Goal: Register for event/course

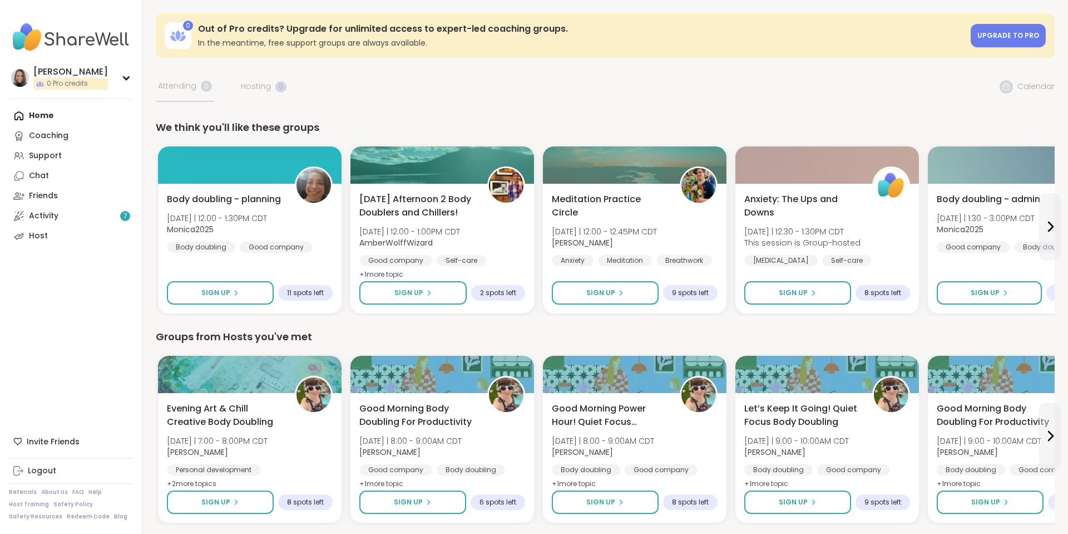
click at [49, 114] on div "Home Coaching Support Chat Friends Activity 7 Host" at bounding box center [71, 176] width 124 height 140
click at [1052, 226] on icon at bounding box center [1051, 226] width 4 height 9
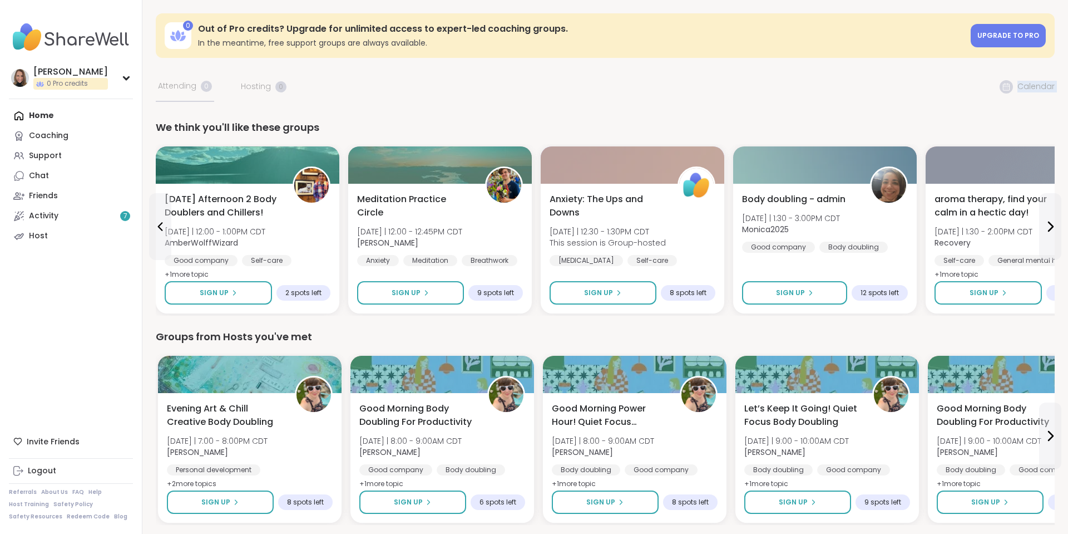
click at [1050, 232] on icon at bounding box center [1050, 226] width 13 height 13
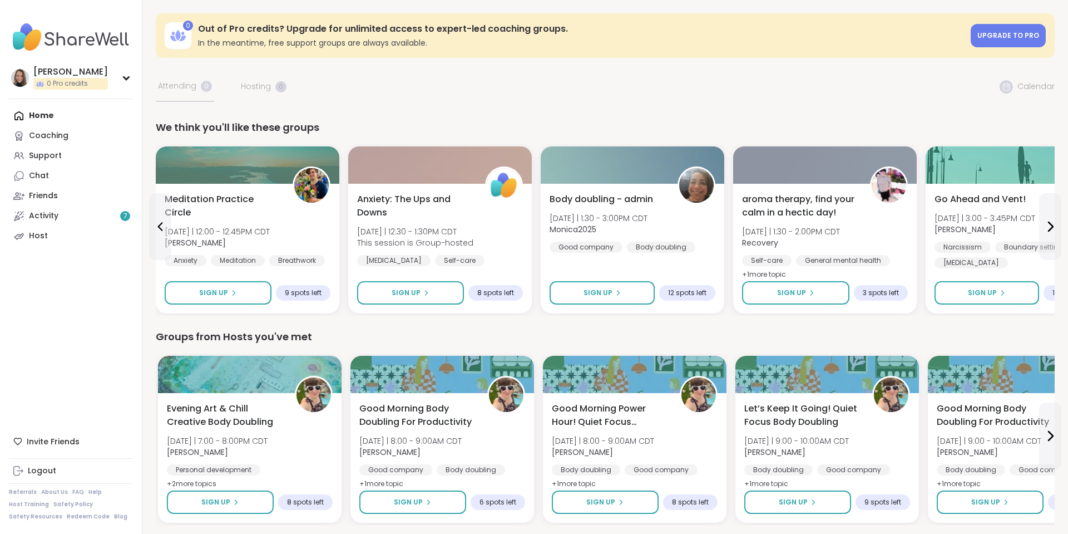
drag, startPoint x: 1017, startPoint y: 88, endPoint x: 1005, endPoint y: 88, distance: 11.7
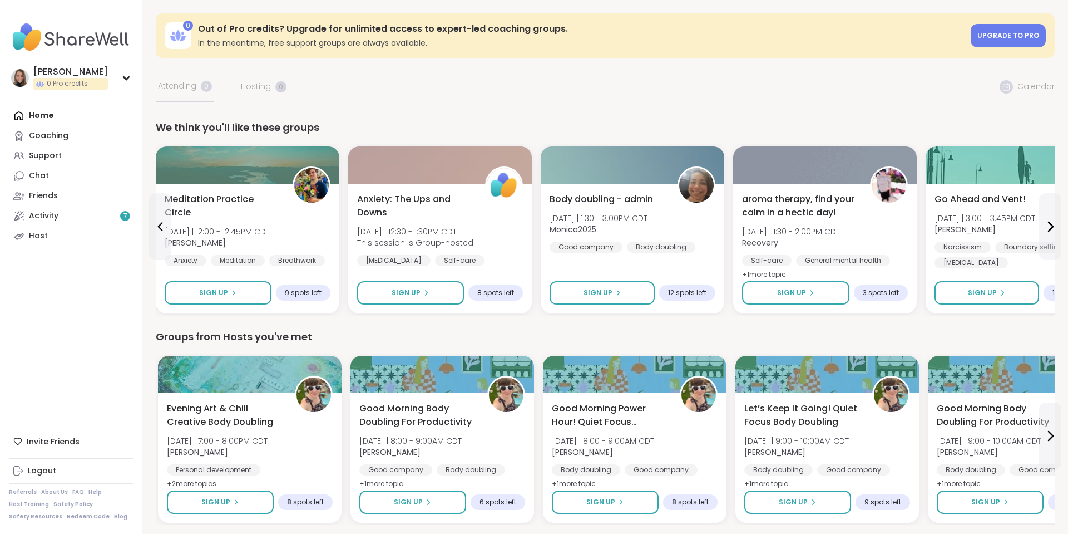
click at [57, 213] on div "Activity 7" at bounding box center [43, 215] width 29 height 11
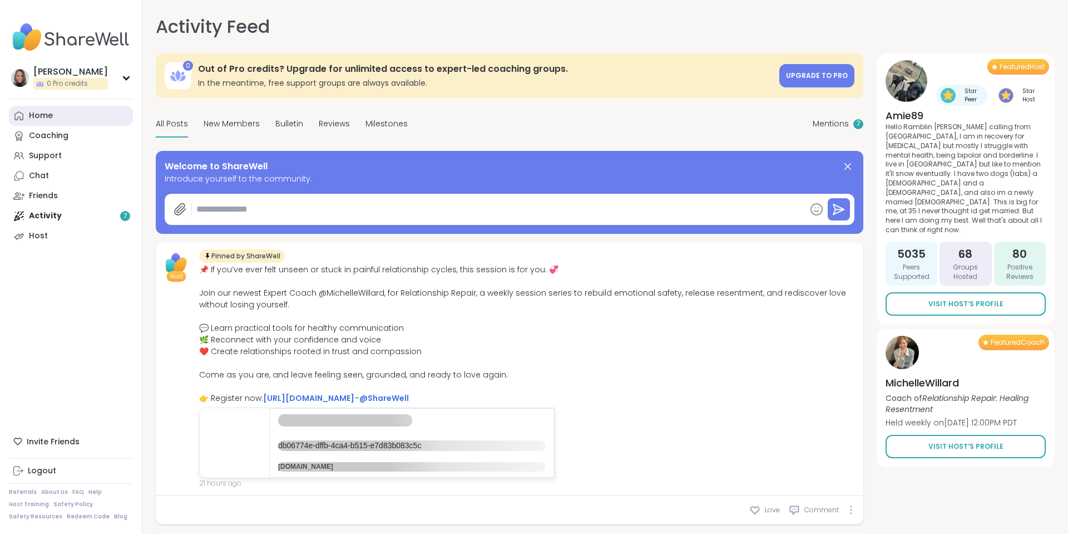
click at [67, 122] on link "Home" at bounding box center [71, 116] width 124 height 20
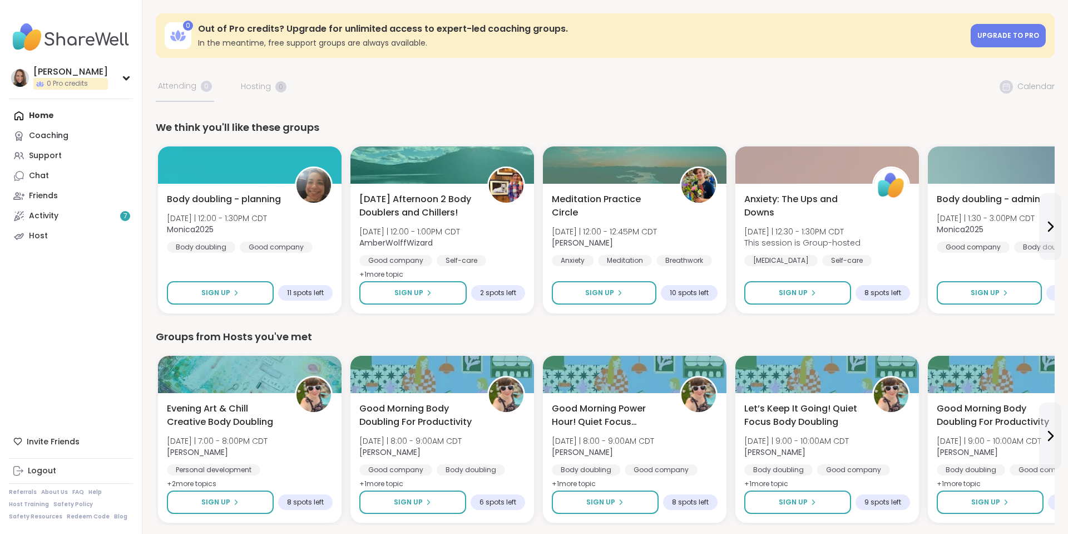
click at [1050, 236] on button at bounding box center [1050, 226] width 22 height 67
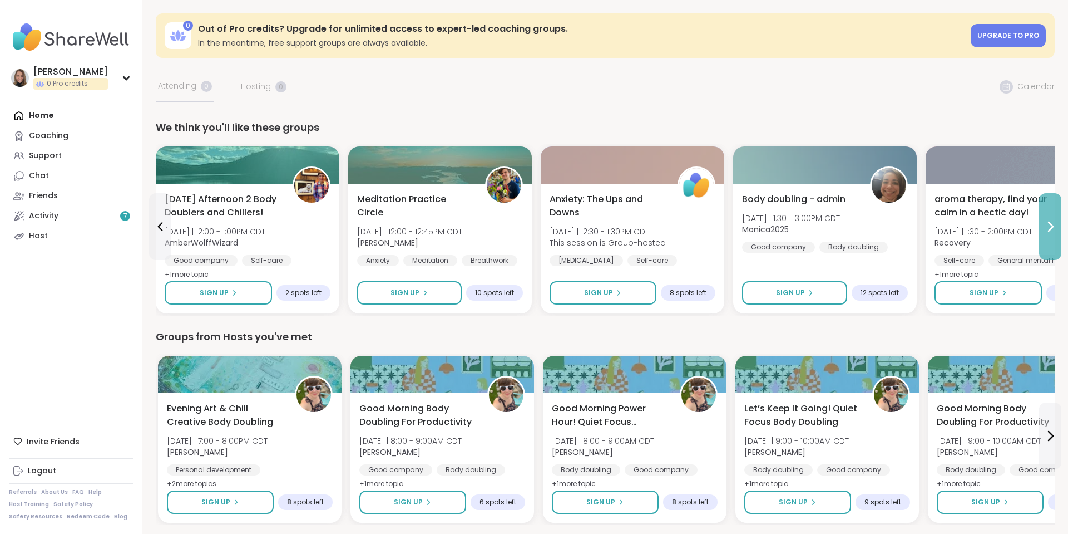
click at [1050, 236] on button at bounding box center [1050, 226] width 22 height 67
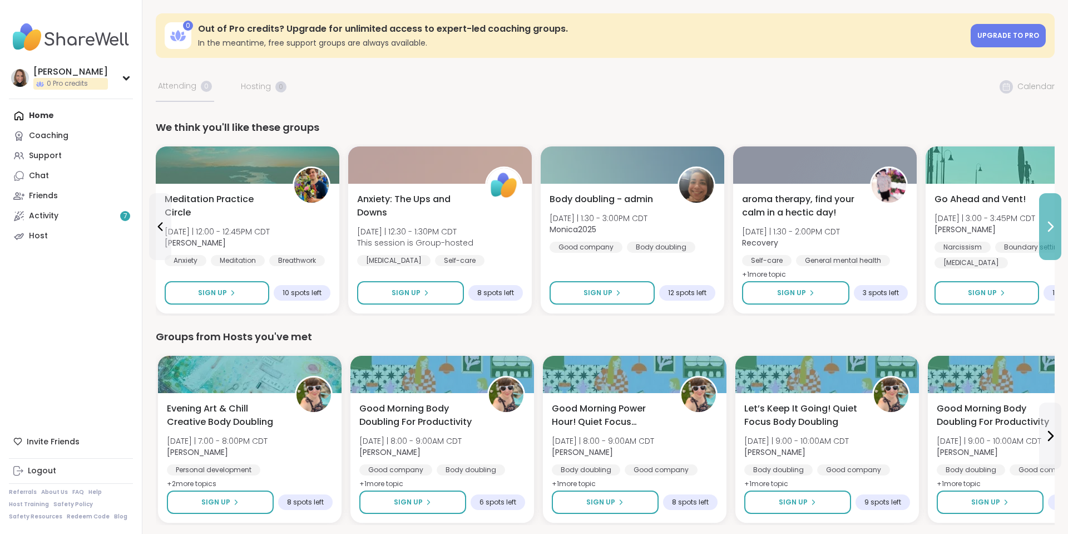
click at [1050, 236] on button at bounding box center [1050, 226] width 22 height 67
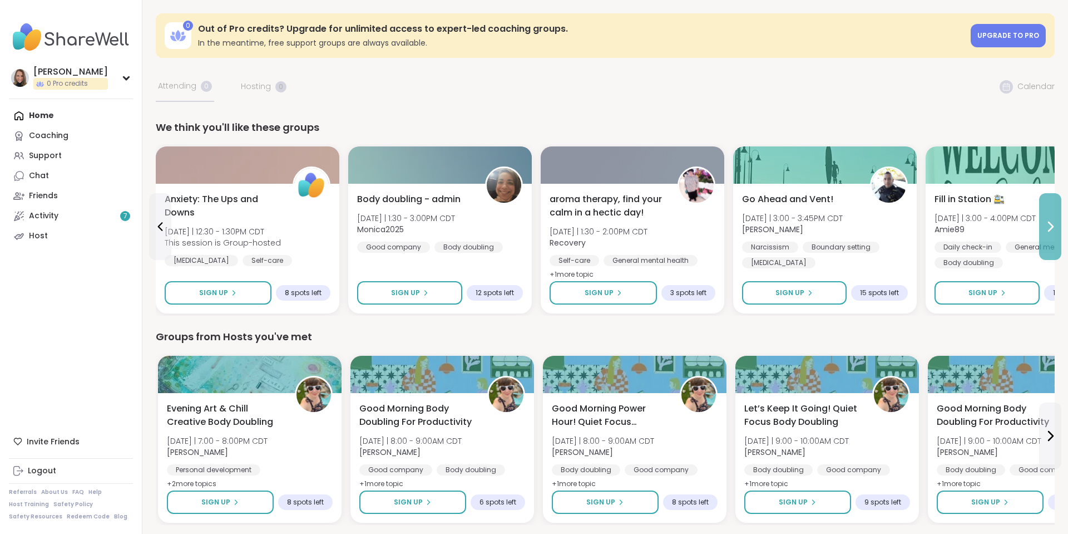
click at [1050, 236] on button at bounding box center [1050, 226] width 22 height 67
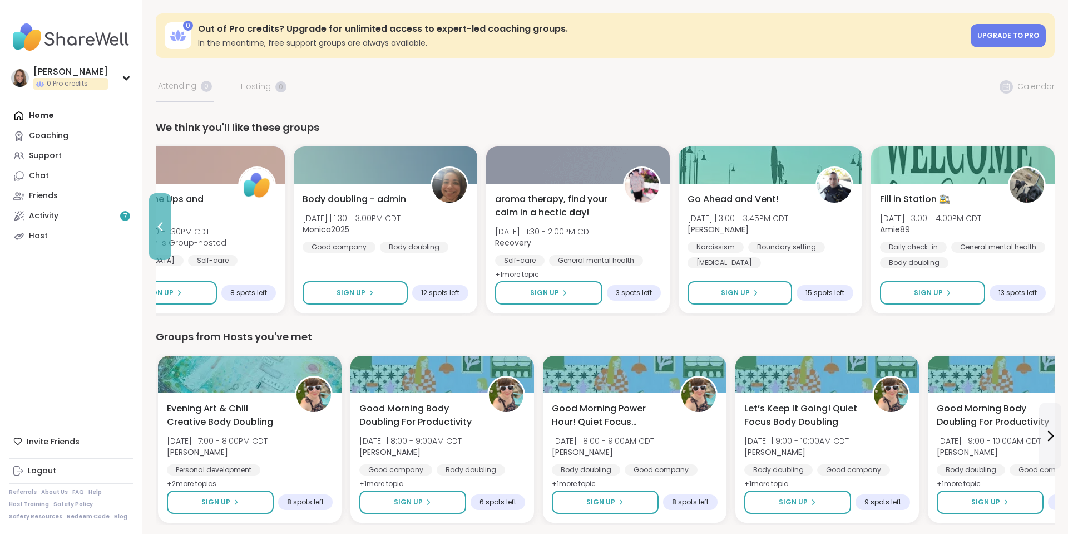
click at [165, 228] on icon at bounding box center [160, 226] width 13 height 13
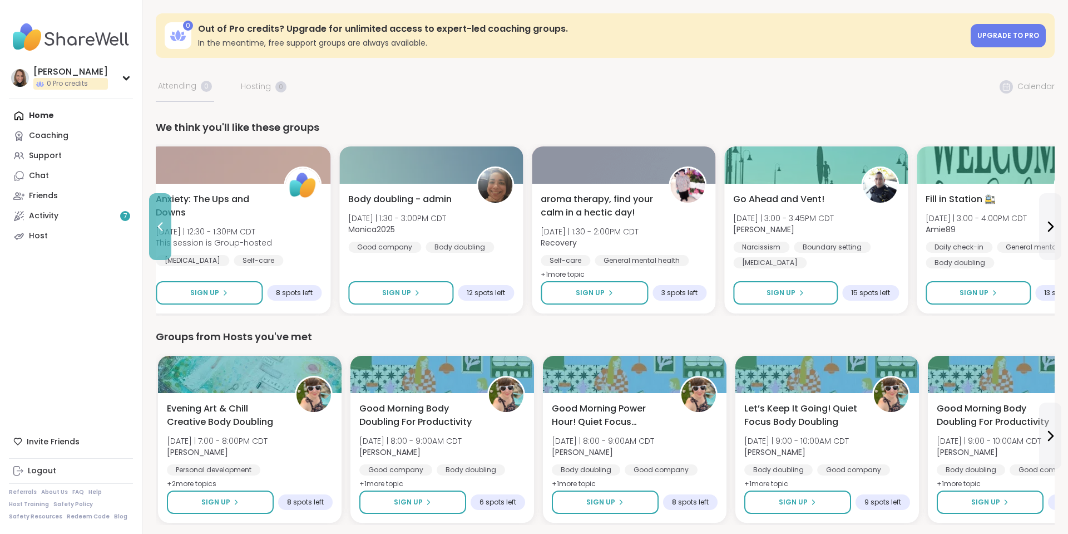
click at [165, 228] on icon at bounding box center [160, 226] width 13 height 13
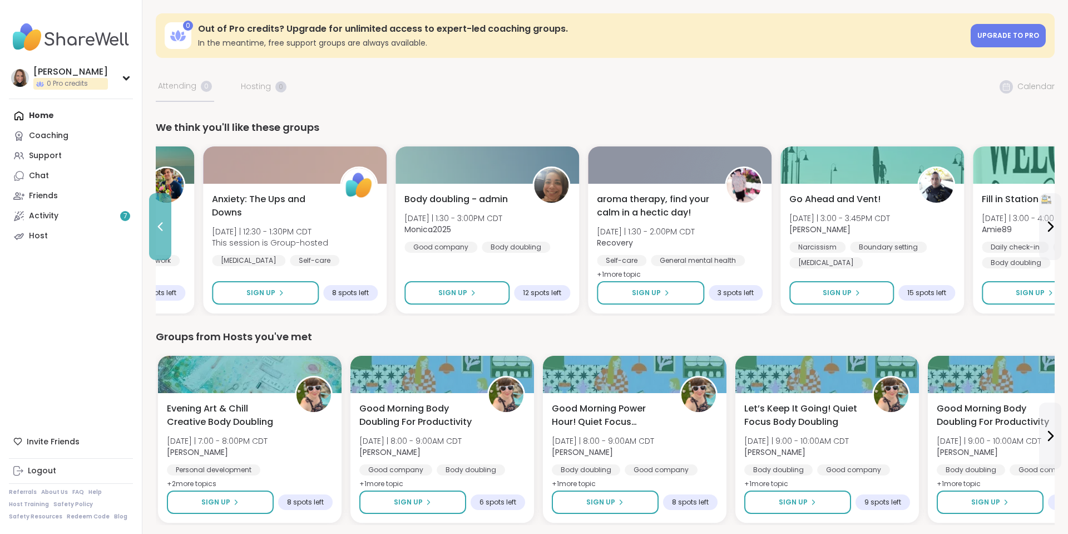
click at [165, 228] on icon at bounding box center [160, 226] width 13 height 13
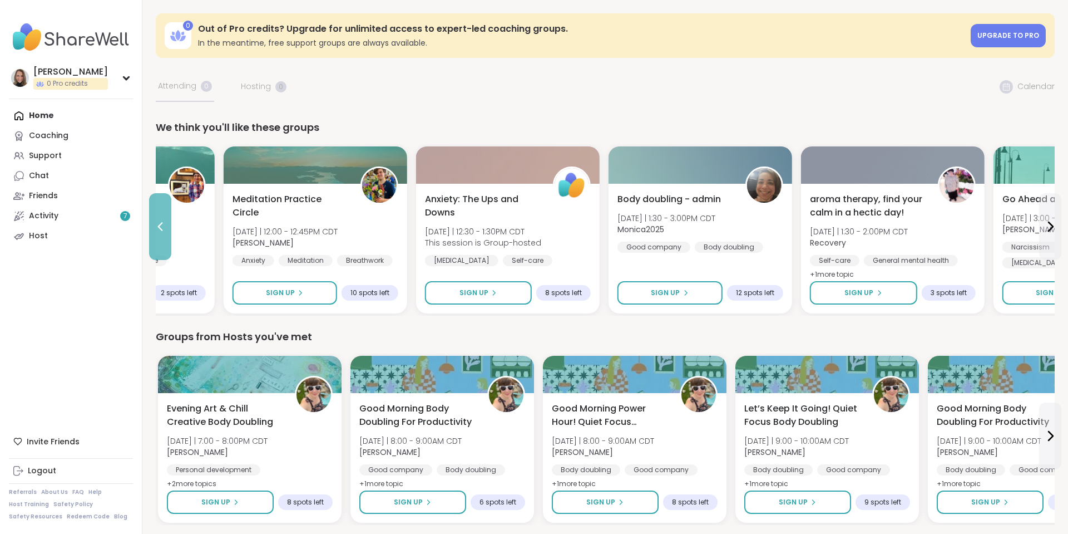
click at [165, 228] on icon at bounding box center [160, 226] width 13 height 13
click at [141, 228] on span "[DATE] | 12:00 - 1:00PM CDT" at bounding box center [90, 231] width 101 height 11
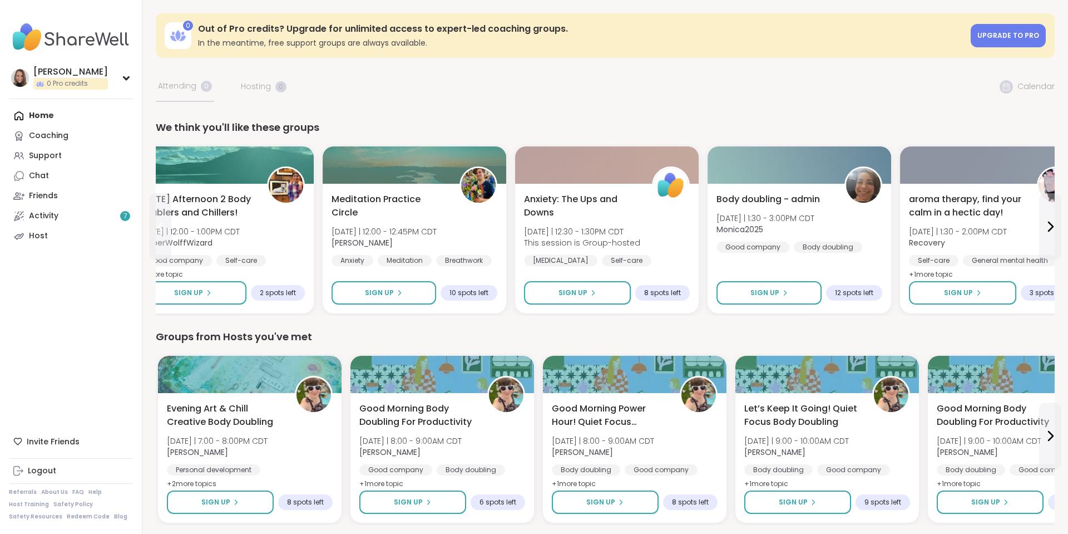
click at [165, 228] on icon at bounding box center [160, 226] width 13 height 13
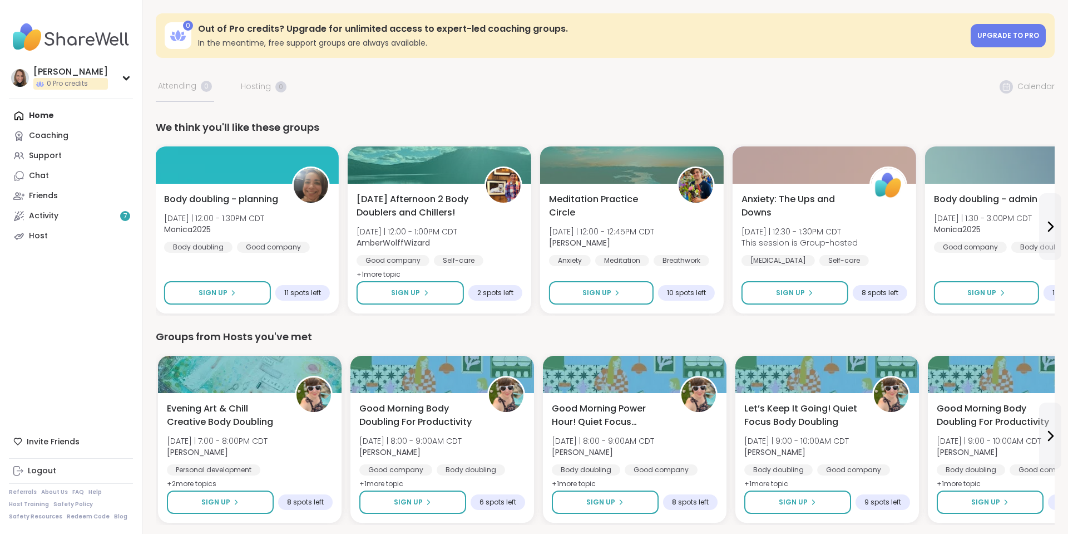
click at [165, 228] on b "Monica2025" at bounding box center [187, 229] width 47 height 11
click at [1047, 426] on button at bounding box center [1050, 435] width 22 height 67
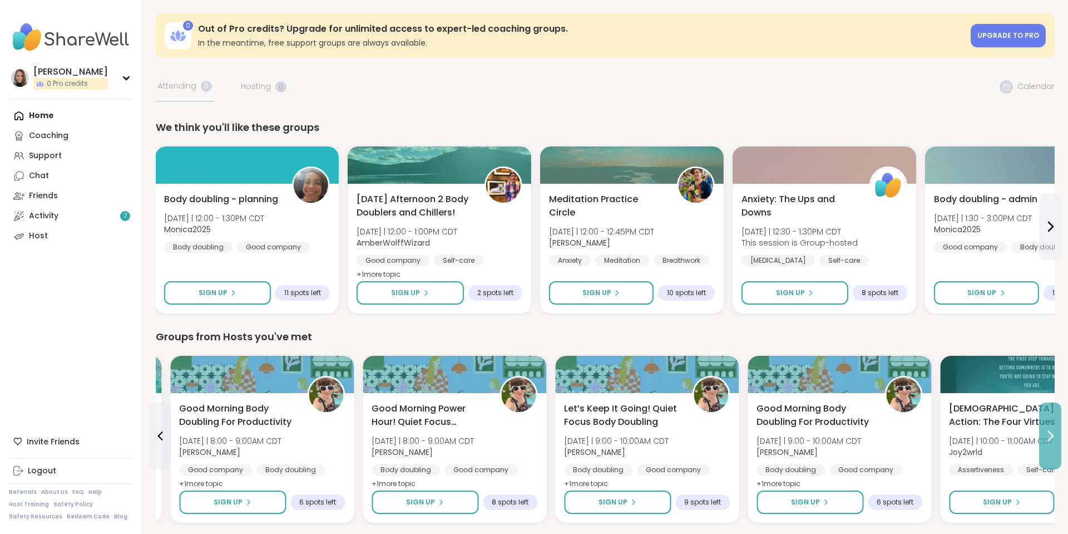
click at [1047, 426] on button at bounding box center [1050, 435] width 22 height 67
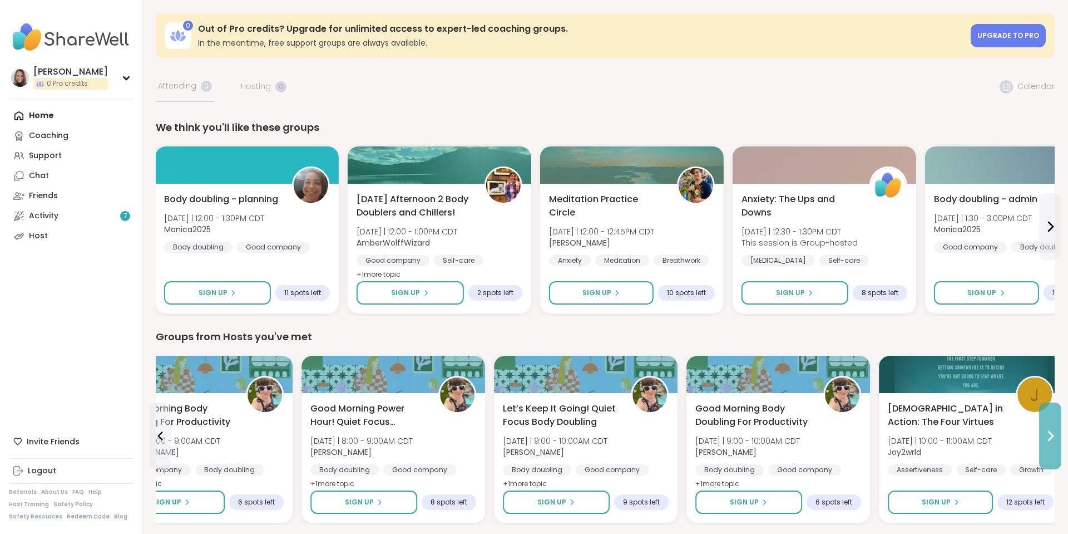
click at [1047, 426] on button at bounding box center [1050, 435] width 22 height 67
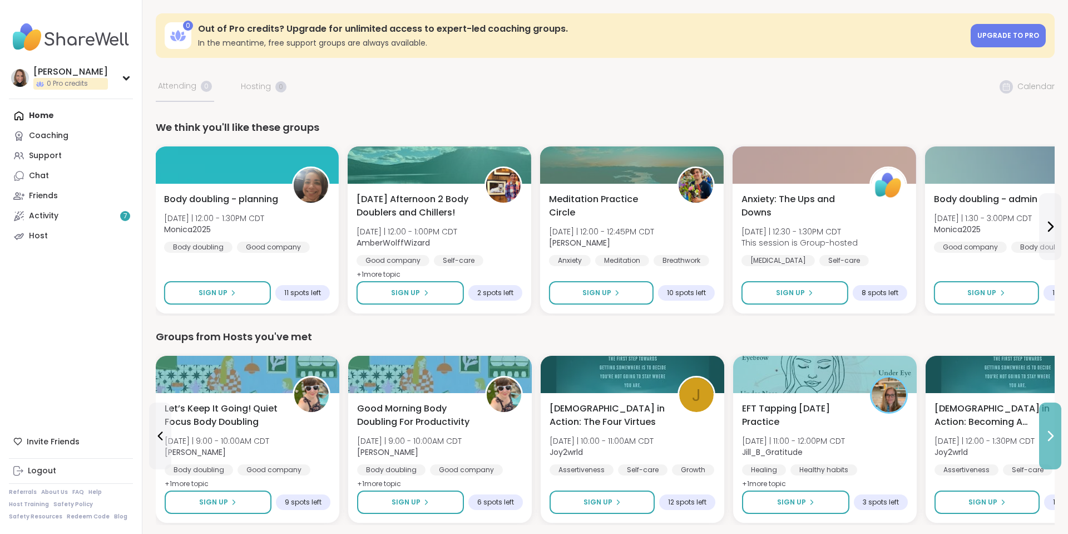
click at [1047, 426] on button at bounding box center [1050, 435] width 22 height 67
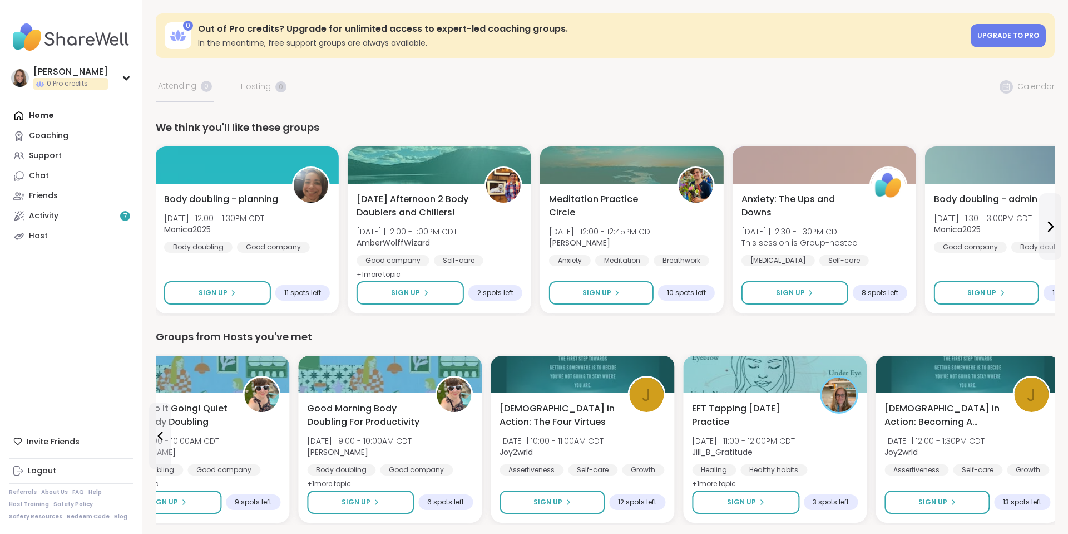
click at [1047, 426] on div "[DEMOGRAPHIC_DATA] in Action: Becoming A Leader of Self [DATE] | 12:00 - 1:30PM…" at bounding box center [968, 438] width 166 height 73
click at [1047, 426] on p "Are you tired of never feeling satisfied? Do you feel trapped in cycles of nega…" at bounding box center [918, 446] width 283 height 89
click at [624, 200] on span "Meditation Practice Circle" at bounding box center [607, 205] width 118 height 27
